Goal: Find specific page/section: Find specific page/section

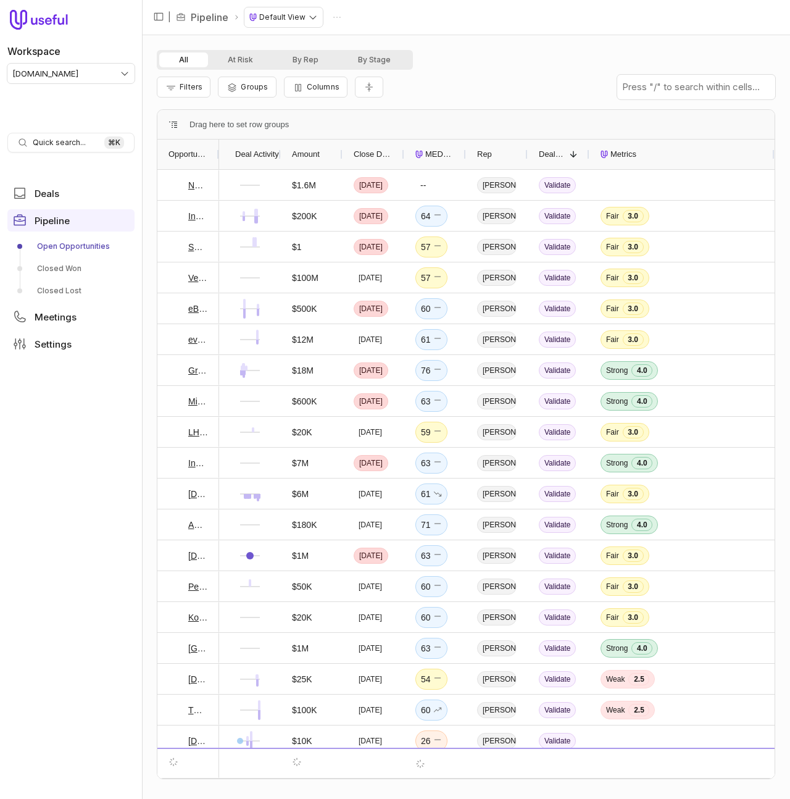
click at [216, 157] on div at bounding box center [218, 154] width 5 height 30
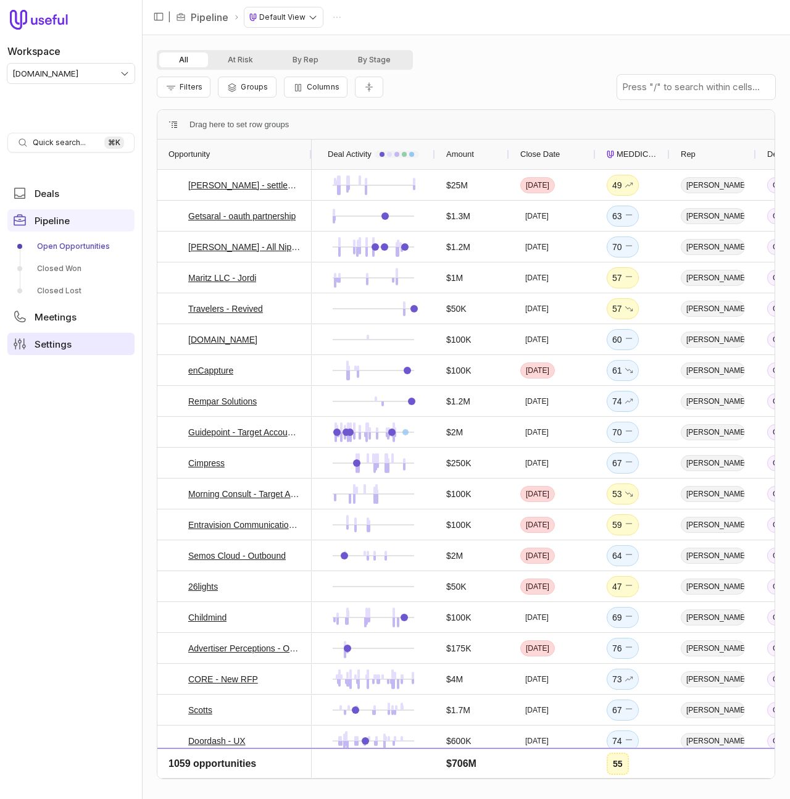
click at [50, 340] on span "Settings" at bounding box center [53, 343] width 37 height 9
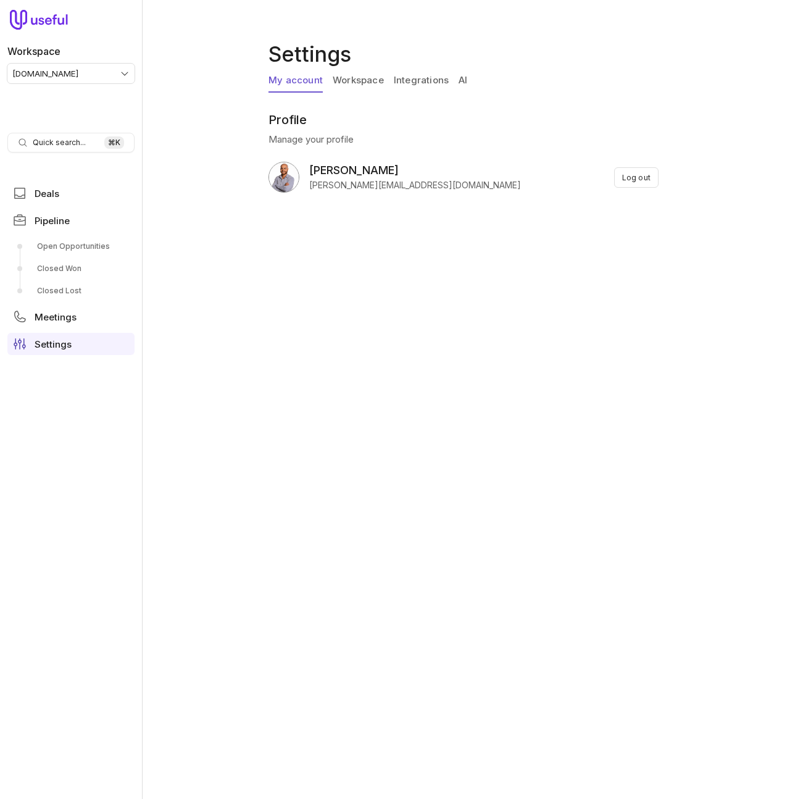
click at [407, 81] on link "Integrations" at bounding box center [421, 80] width 55 height 23
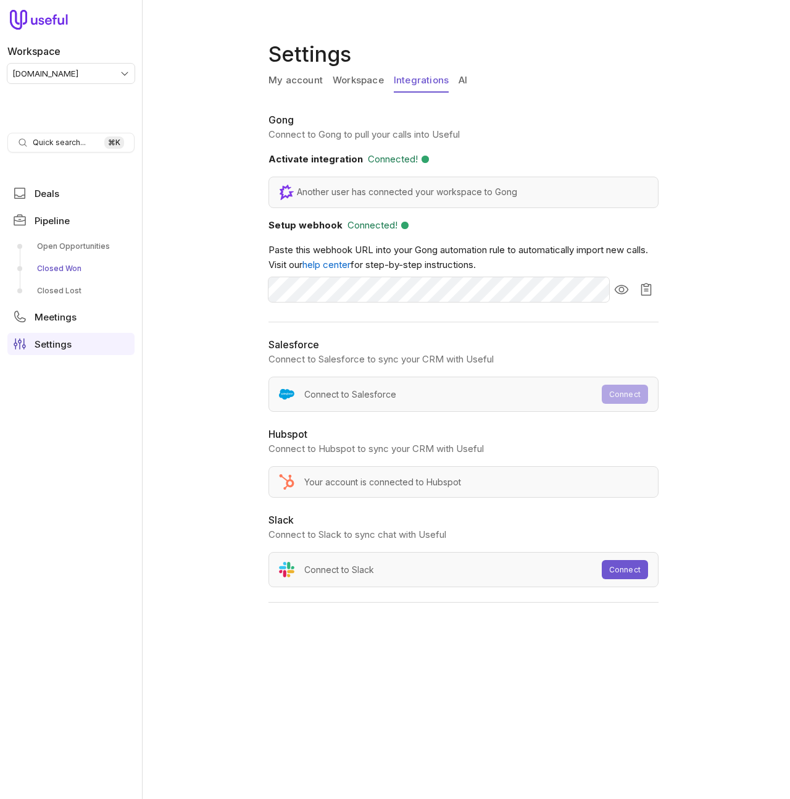
click at [67, 265] on link "Closed Won" at bounding box center [70, 269] width 127 height 20
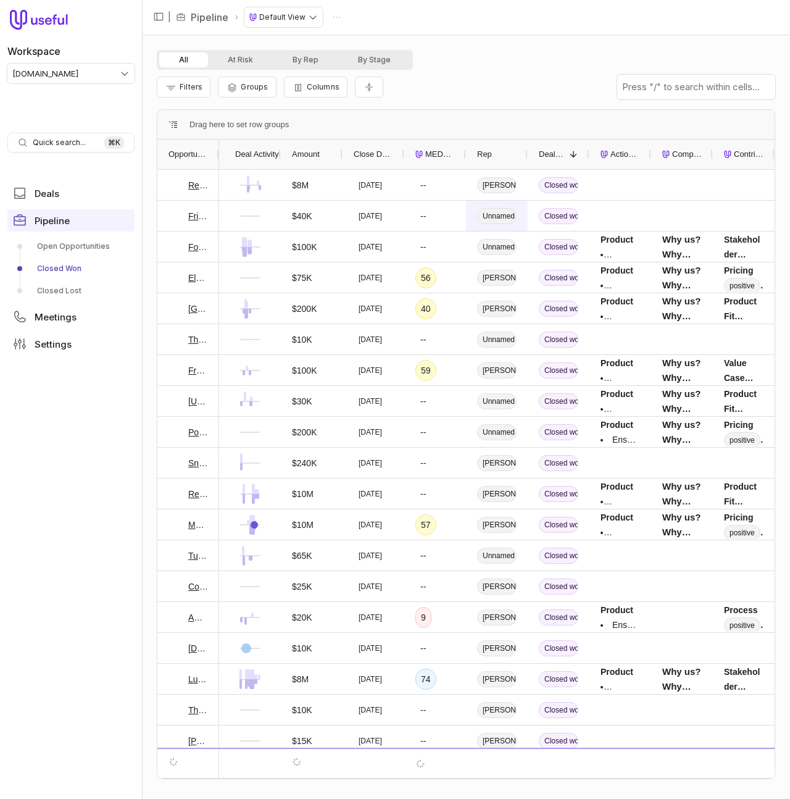
click at [39, 293] on link "Closed Lost" at bounding box center [70, 291] width 127 height 20
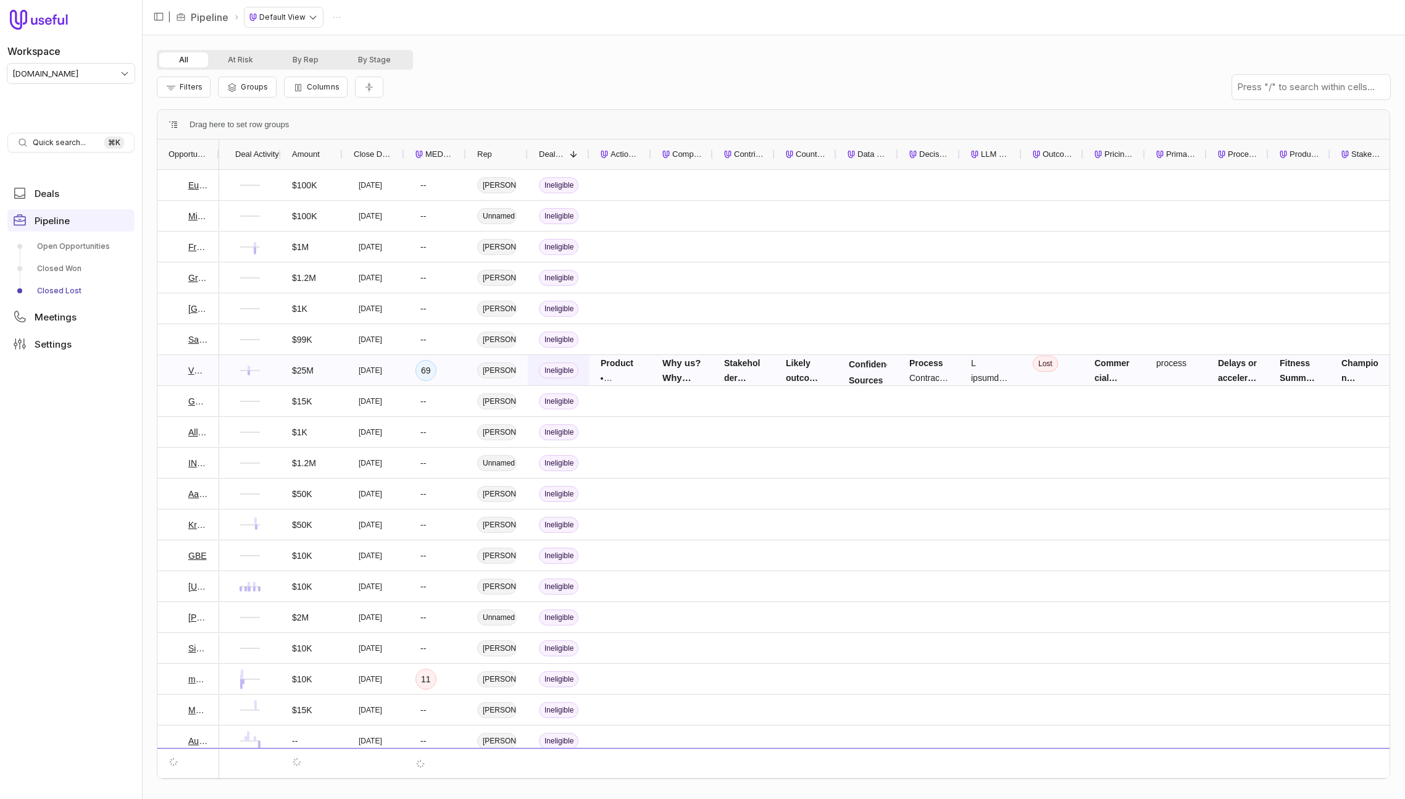
click at [583, 374] on div "Ineligible" at bounding box center [559, 370] width 62 height 30
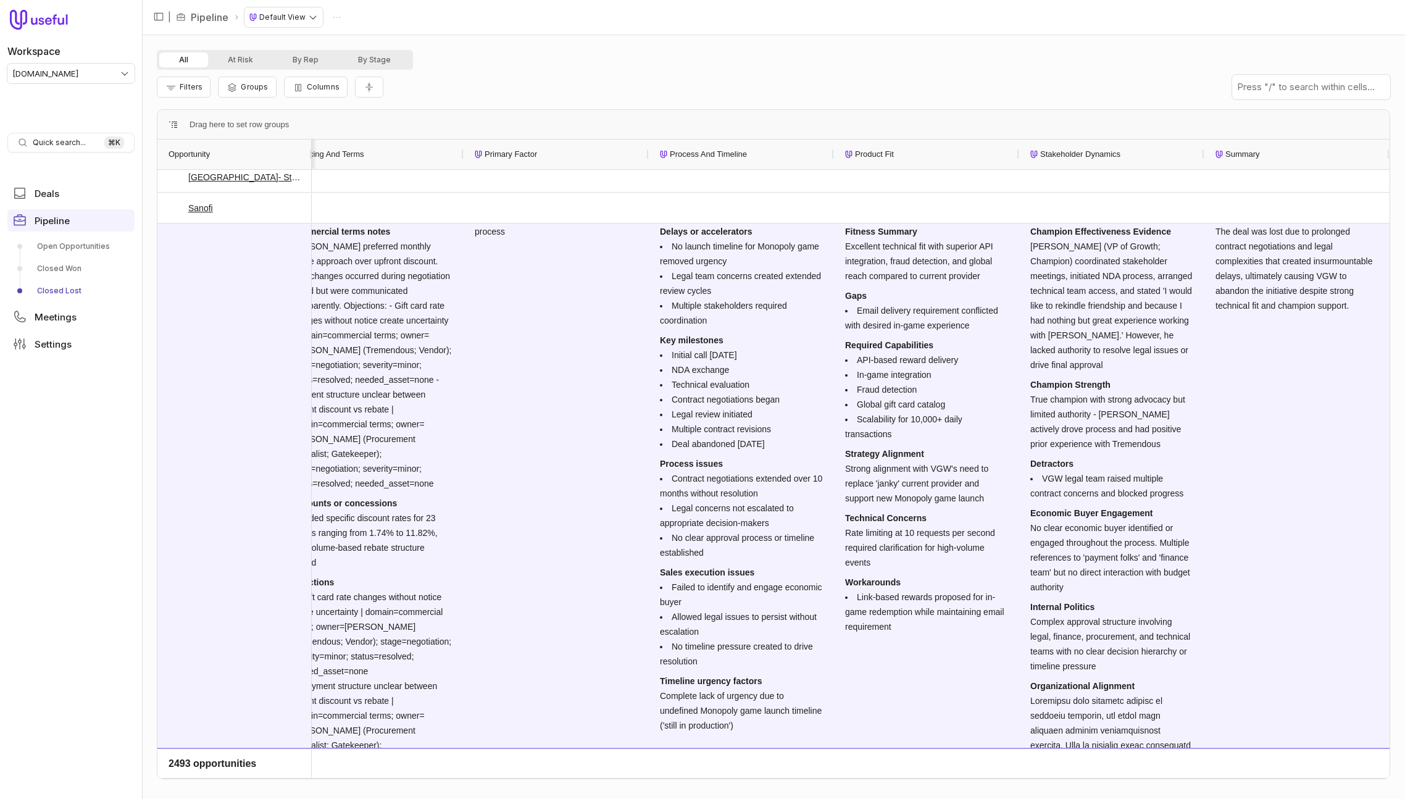
click at [78, 244] on link "Open Opportunities" at bounding box center [70, 246] width 127 height 20
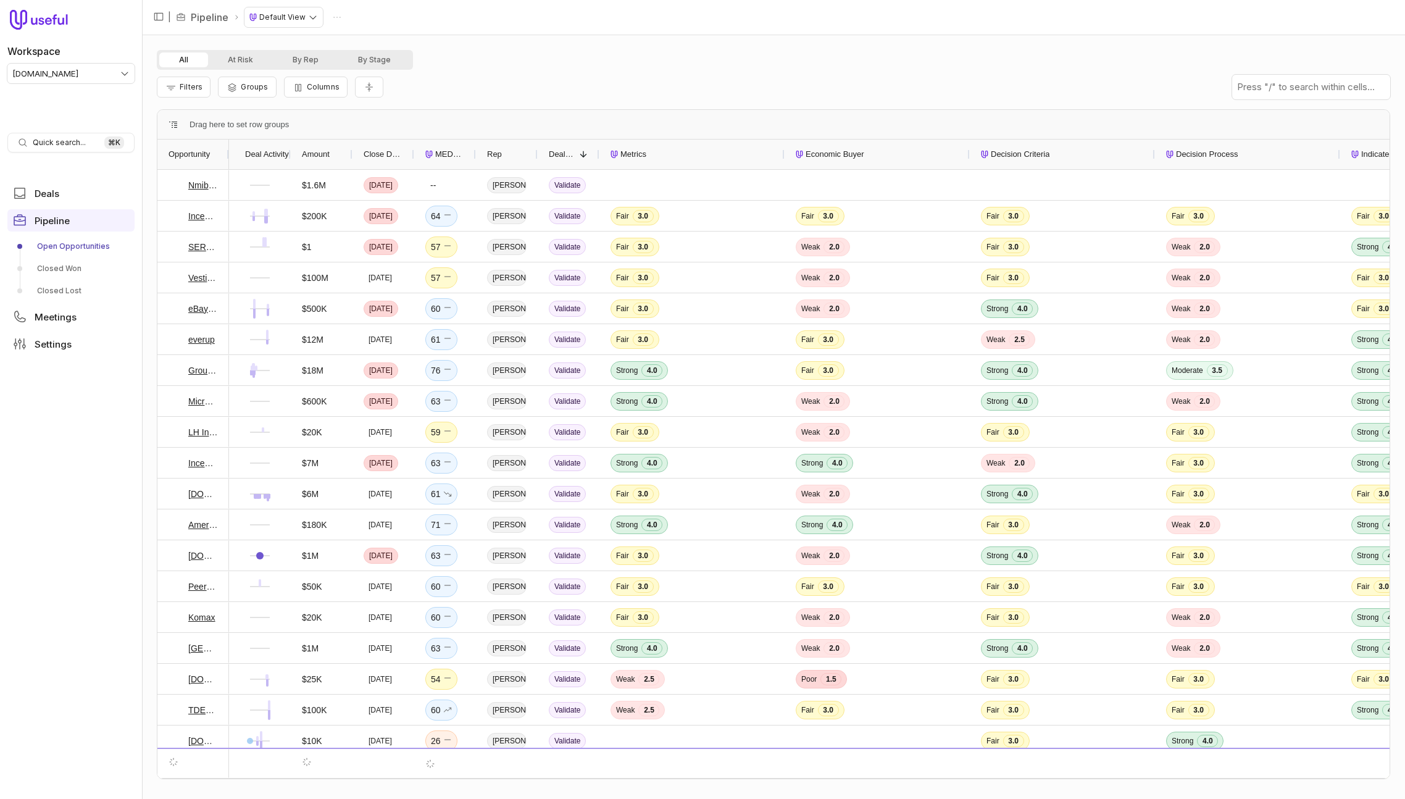
drag, startPoint x: 218, startPoint y: 154, endPoint x: 400, endPoint y: 137, distance: 183.4
click at [397, 138] on div "Drag here to set row groups Drag here to set column labels Opportunity Deal Act…" at bounding box center [773, 444] width 1233 height 670
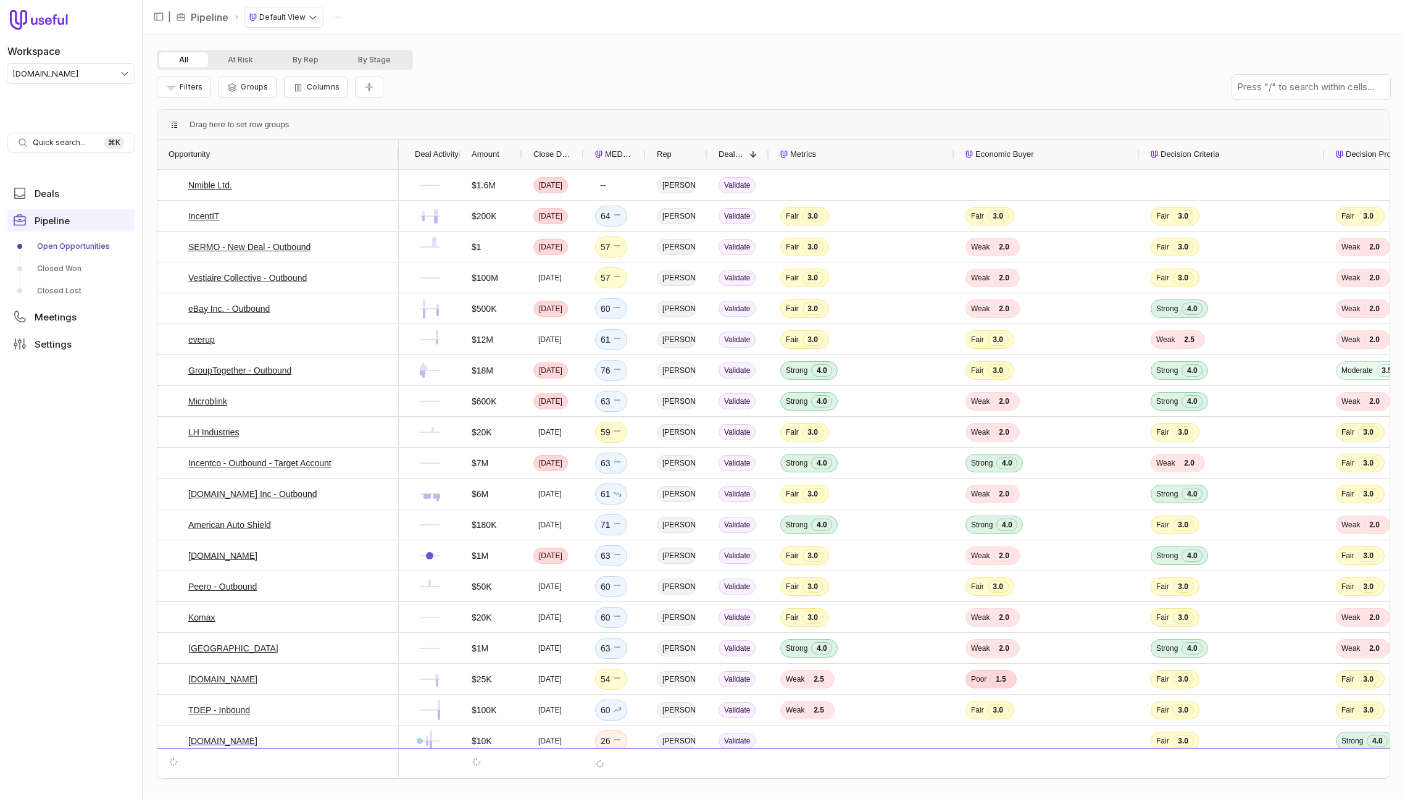
click at [586, 81] on div "Filters Groups Columns" at bounding box center [773, 87] width 1233 height 35
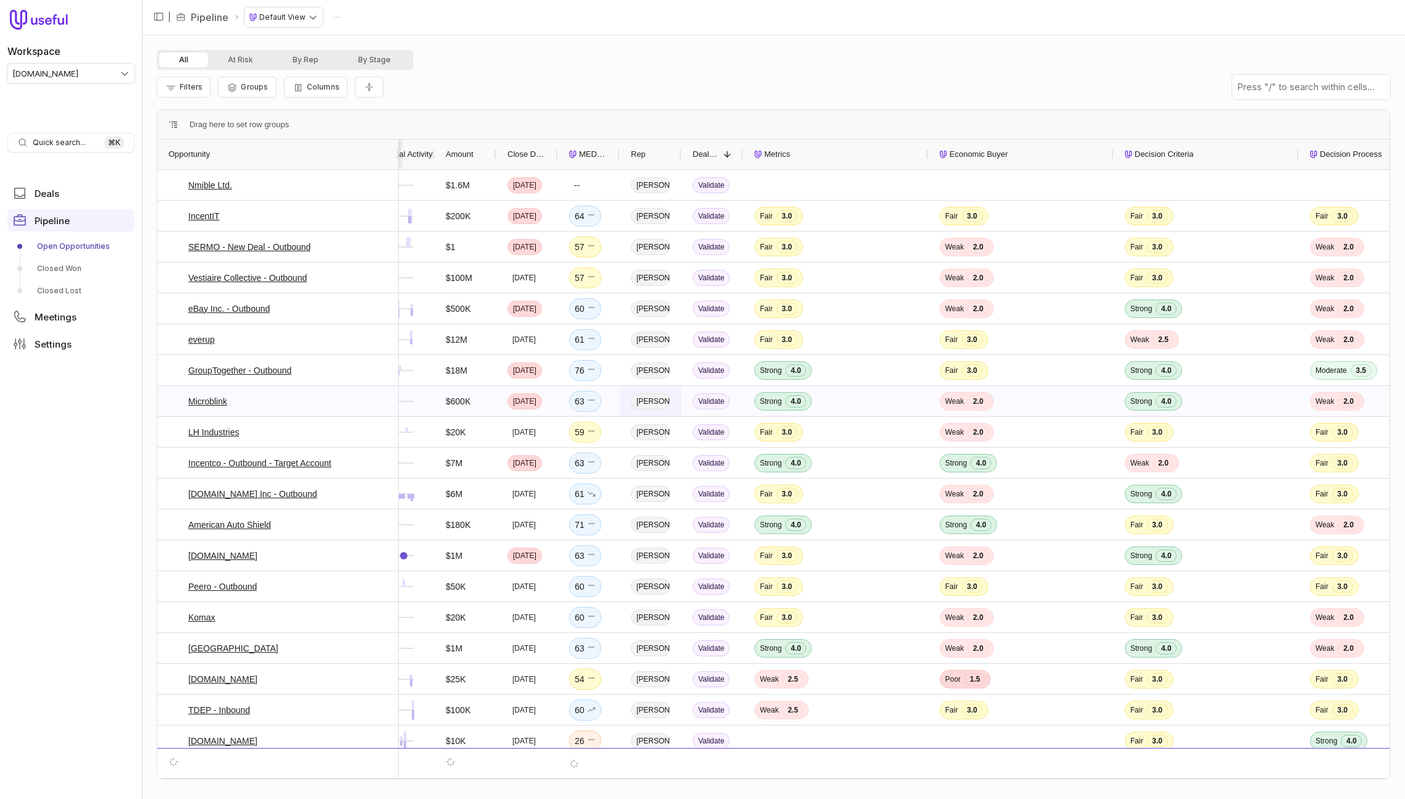
scroll to position [0, 28]
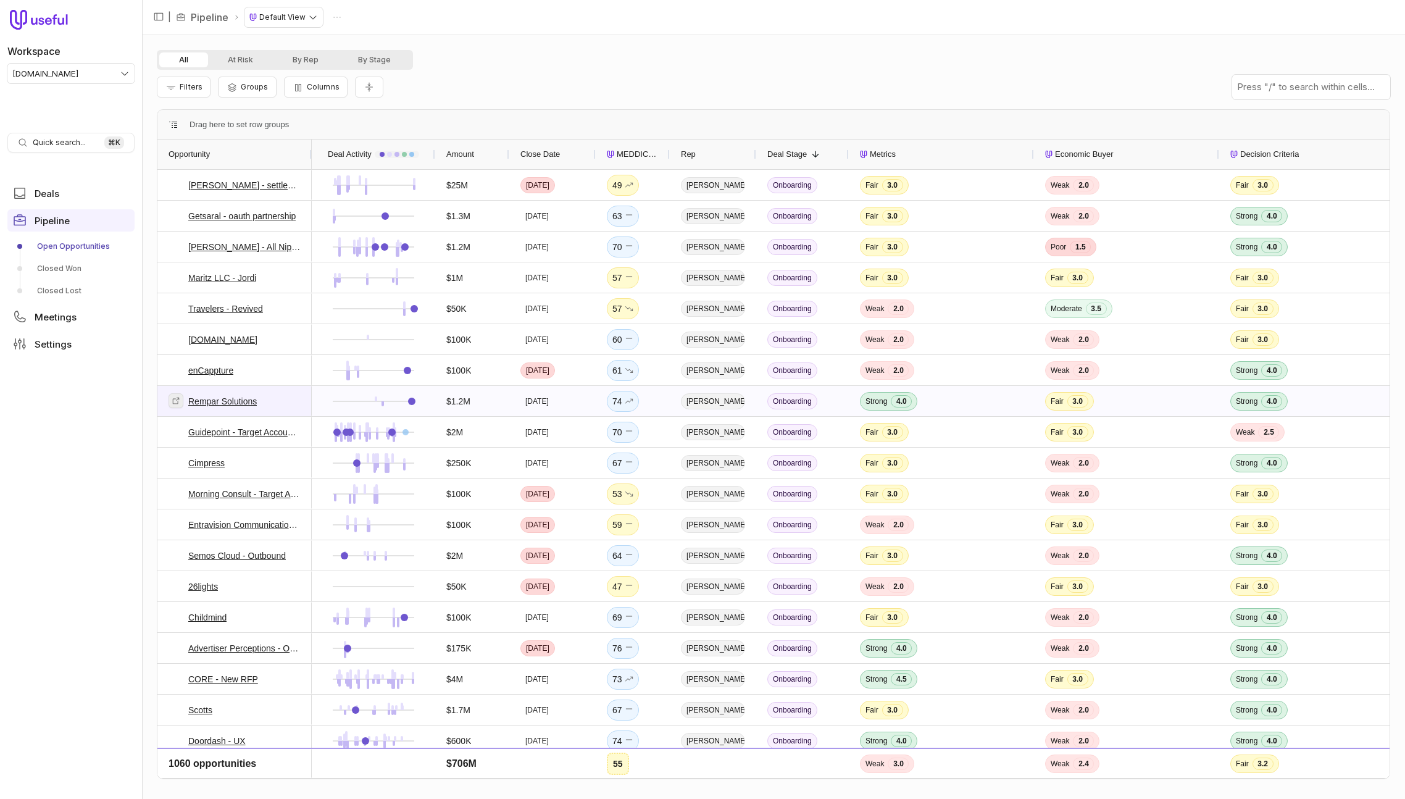
click at [173, 400] on icon at bounding box center [176, 400] width 9 height 9
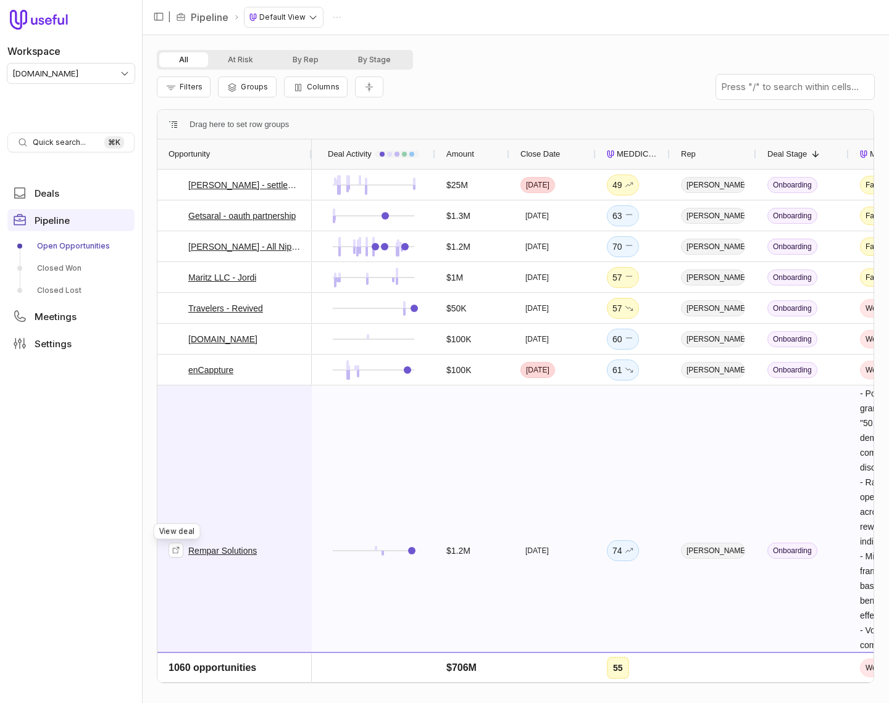
click at [279, 496] on div "Rempar Solutions" at bounding box center [234, 550] width 132 height 329
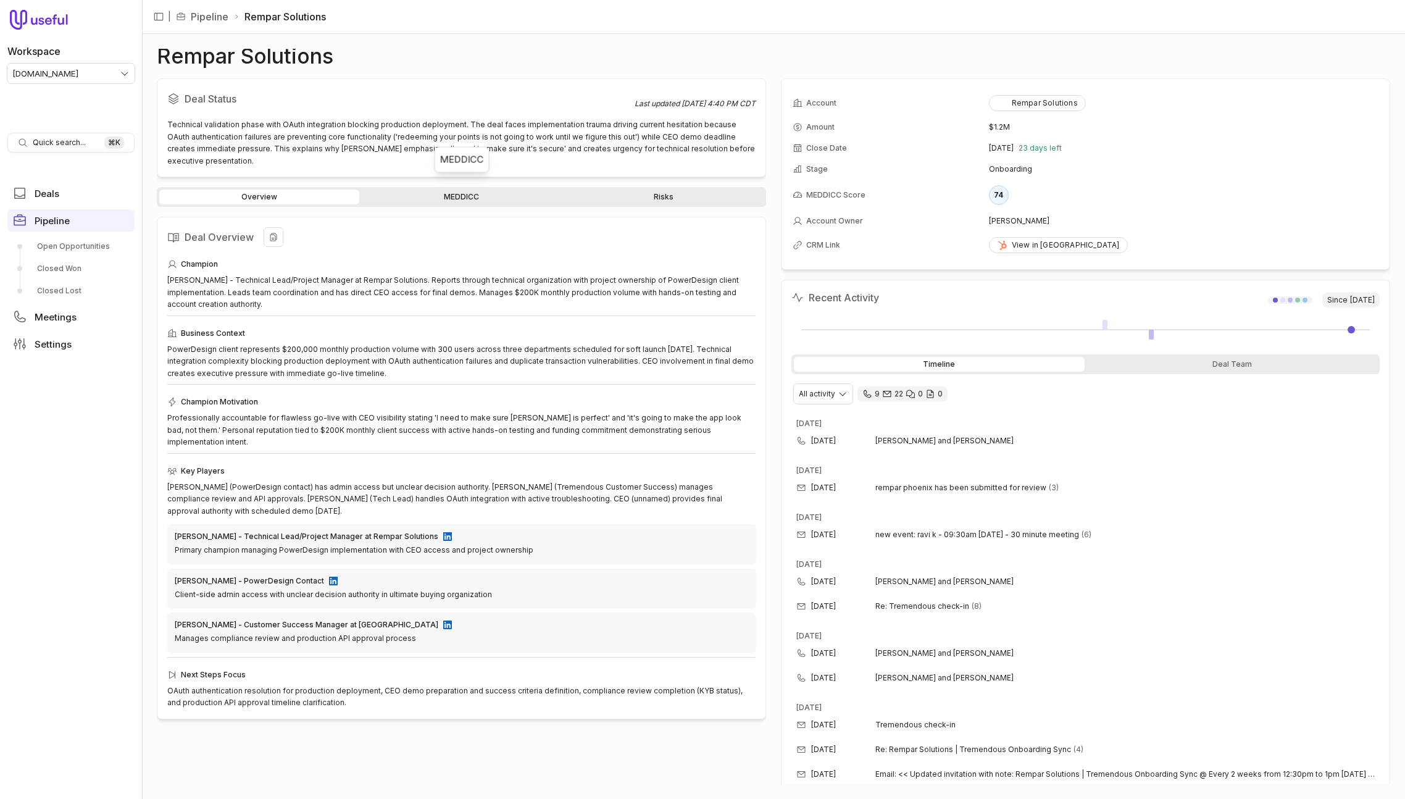
drag, startPoint x: 466, startPoint y: 189, endPoint x: 589, endPoint y: 210, distance: 125.2
click at [466, 189] on link "MEDDICC" at bounding box center [462, 196] width 200 height 15
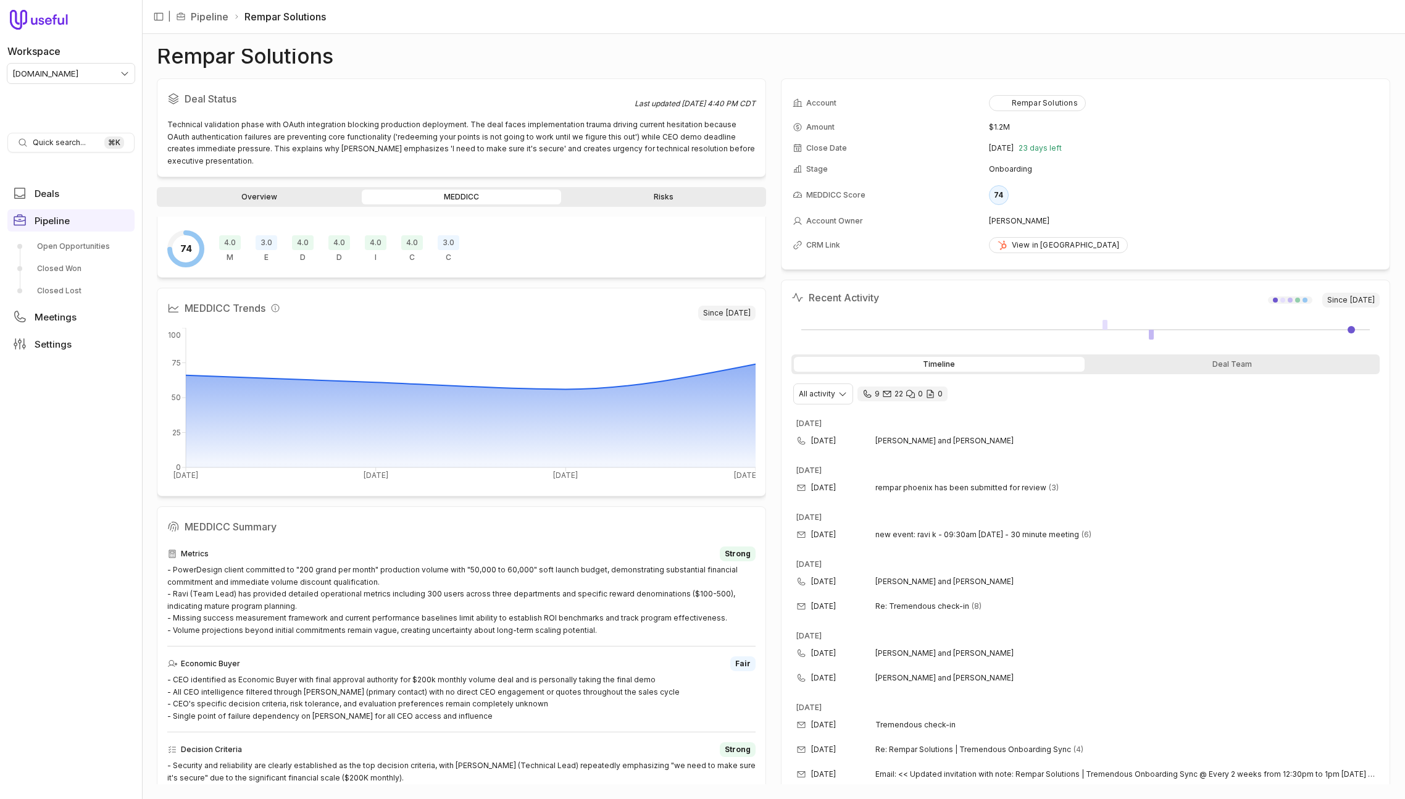
scroll to position [16, 0]
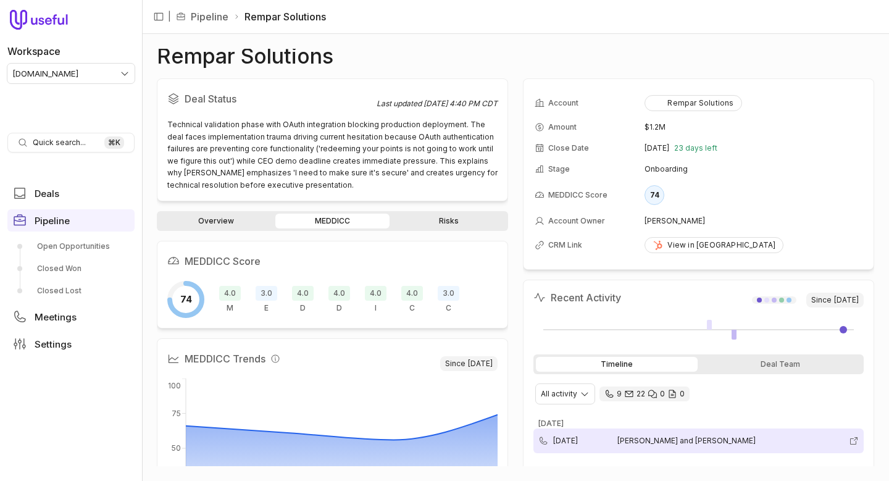
click at [84, 428] on nav "Workspace tremendous.com Quick search... ⌘ K Deals Pipeline Open Opportunities …" at bounding box center [71, 240] width 142 height 481
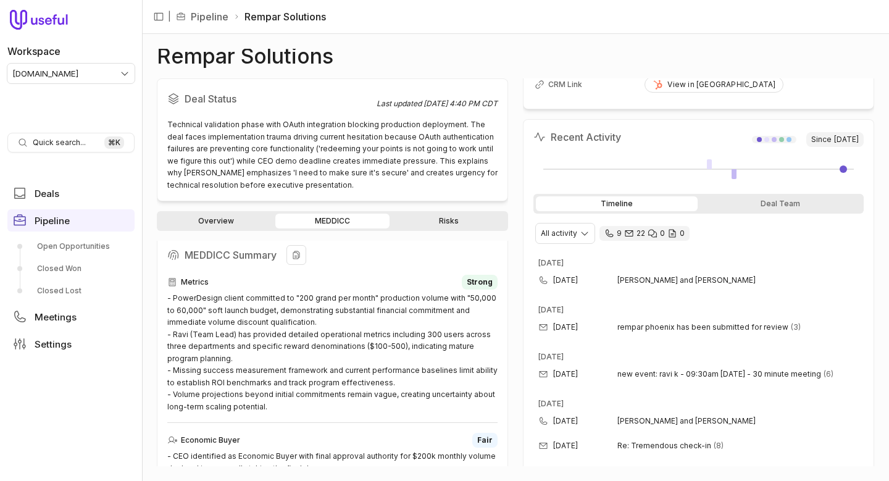
scroll to position [340, 0]
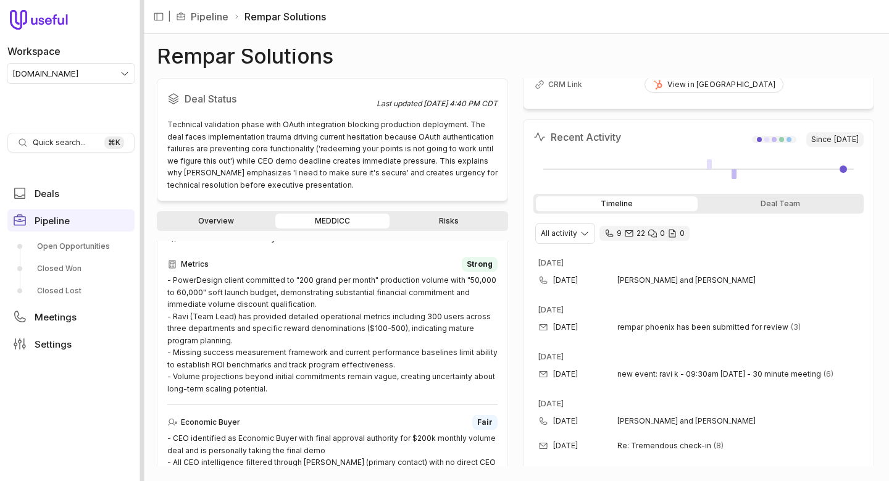
click at [140, 207] on div at bounding box center [142, 240] width 4 height 481
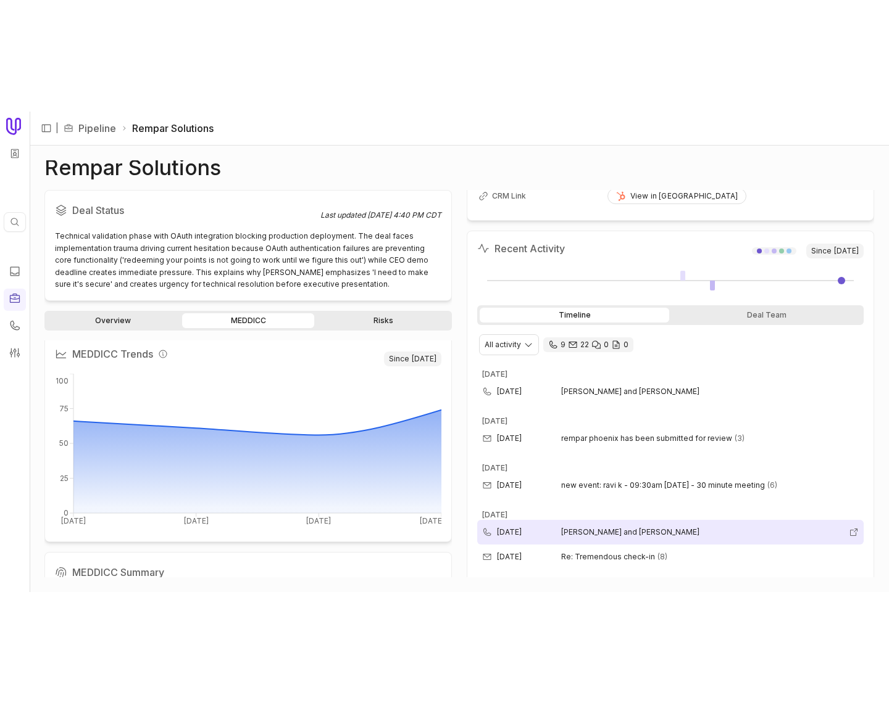
scroll to position [103, 0]
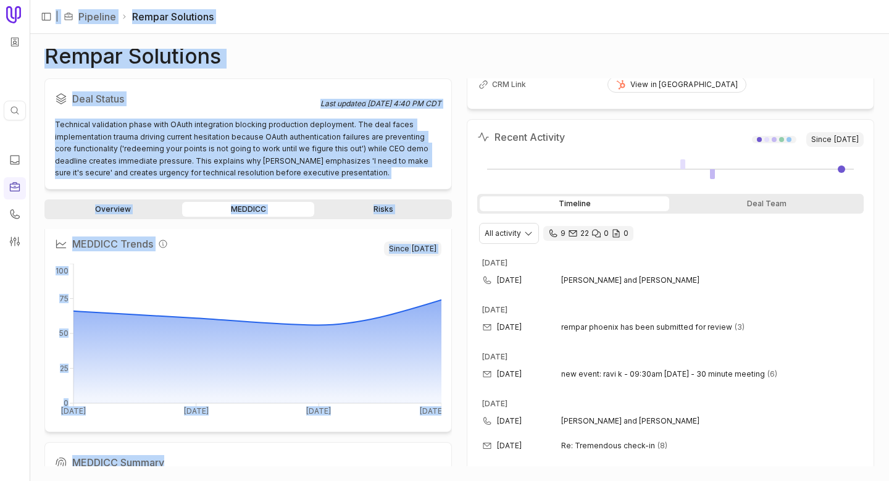
drag, startPoint x: 190, startPoint y: 478, endPoint x: 205, endPoint y: 728, distance: 249.8
click at [205, 481] on html "Quick search... ⌘ K | Pipeline Rempar Solutions Rempar Solutions Deal Status La…" at bounding box center [444, 240] width 889 height 481
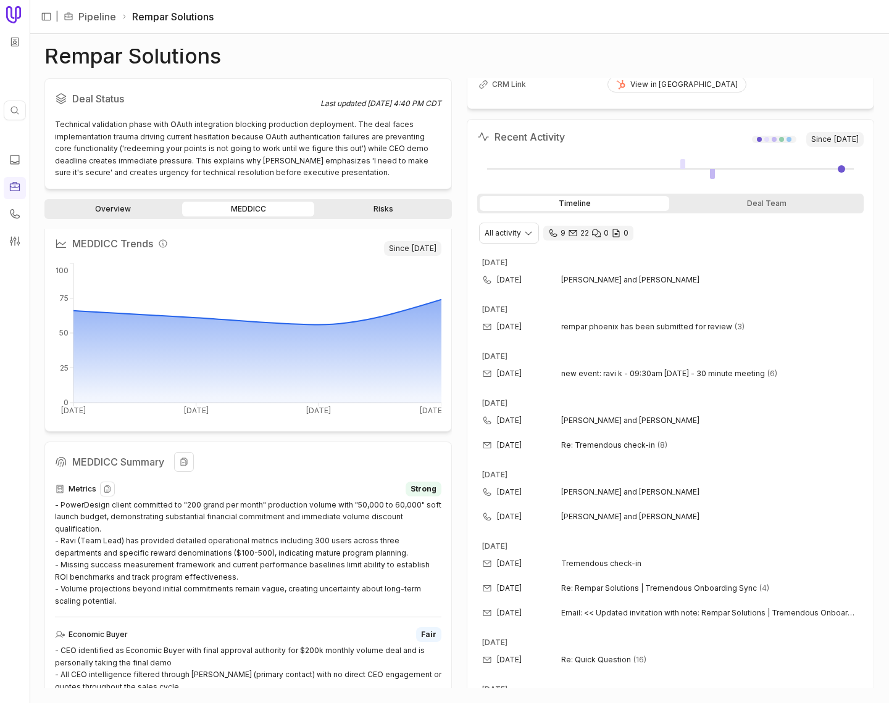
click at [104, 526] on div "- PowerDesign client committed to "200 grand per month" production volume with …" at bounding box center [248, 553] width 386 height 109
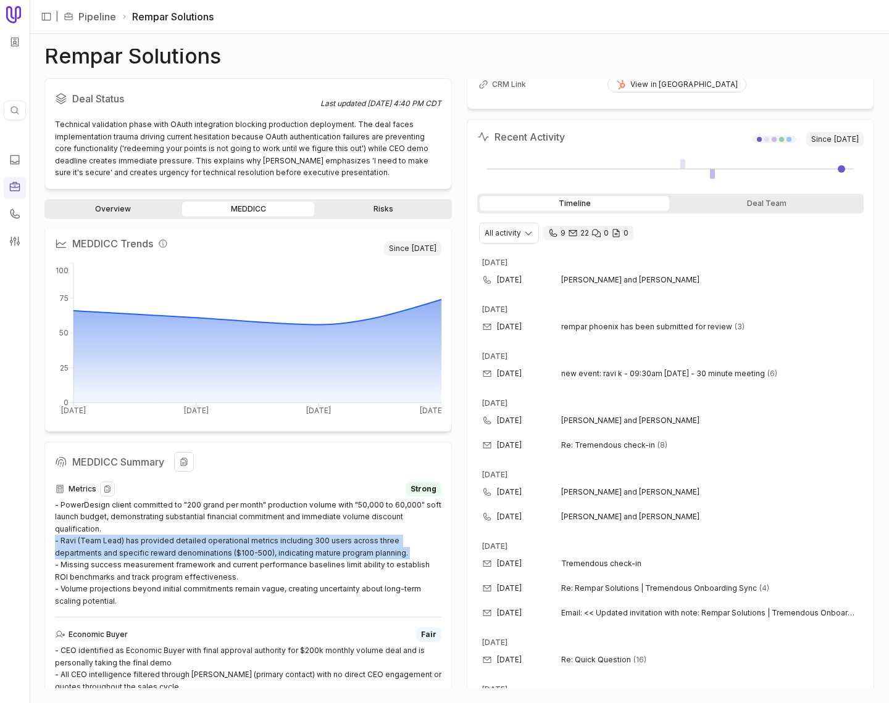
click at [104, 526] on div "- PowerDesign client committed to "200 grand per month" production volume with …" at bounding box center [248, 553] width 386 height 109
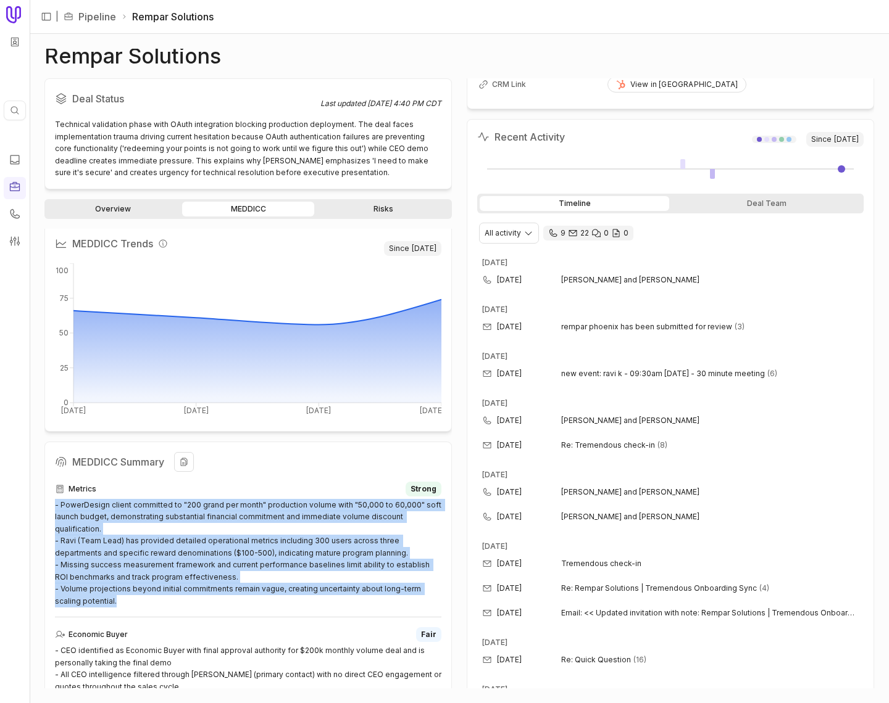
drag, startPoint x: 99, startPoint y: 586, endPoint x: 44, endPoint y: 497, distance: 104.7
copy div "- PowerDesign client committed to "200 grand per month" production volume with …"
click at [198, 113] on div "Deal Status" at bounding box center [187, 104] width 265 height 30
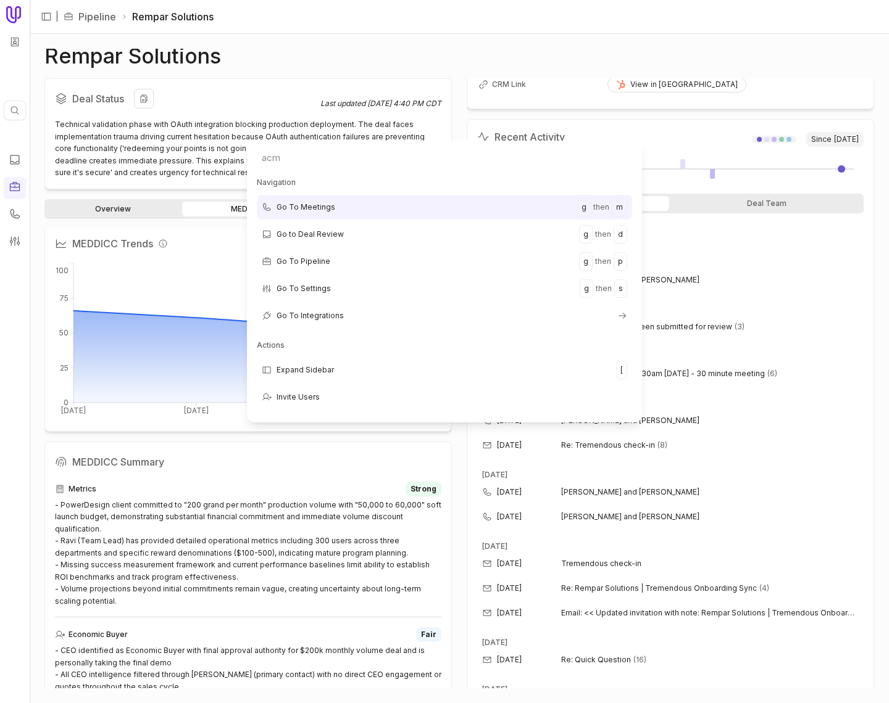
type input "acme"
